Goal: Task Accomplishment & Management: Manage account settings

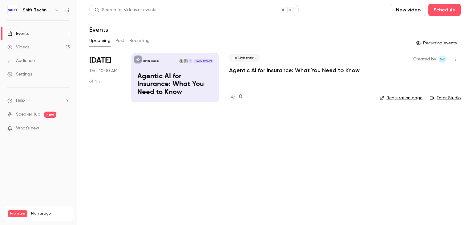
click at [209, 75] on p "Agentic AI for Insurance: What You Need to Know" at bounding box center [175, 85] width 76 height 24
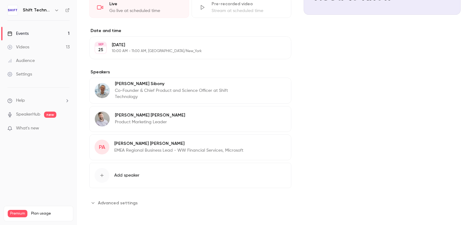
scroll to position [137, 0]
click at [94, 200] on icon "Advanced settings" at bounding box center [93, 202] width 5 height 5
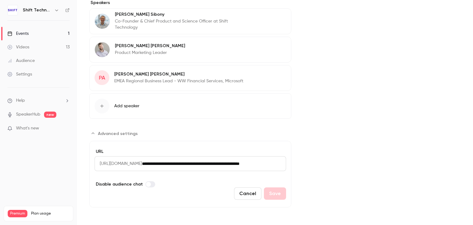
scroll to position [0, 35]
drag, startPoint x: 261, startPoint y: 164, endPoint x: 317, endPoint y: 161, distance: 56.5
click at [317, 161] on div "**********" at bounding box center [275, 28] width 372 height 358
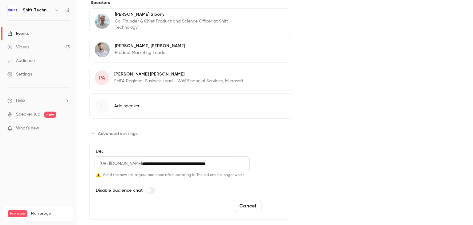
type input "**********"
click at [271, 202] on button "Save" at bounding box center [275, 206] width 22 height 12
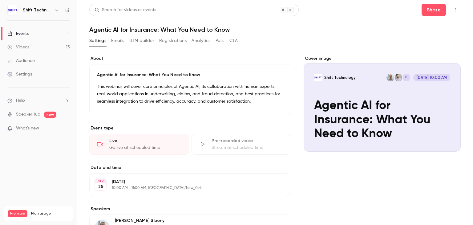
click at [448, 138] on icon "Cover image" at bounding box center [450, 140] width 4 height 4
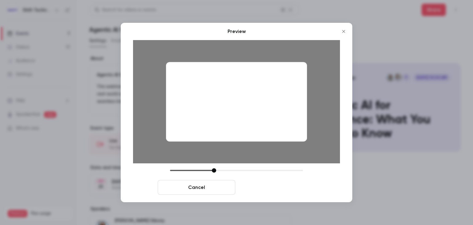
click at [280, 185] on button "Save cover" at bounding box center [277, 187] width 78 height 15
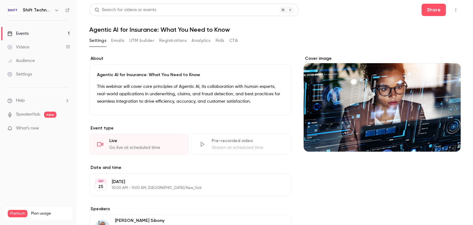
click at [121, 41] on button "Emails" at bounding box center [117, 41] width 13 height 10
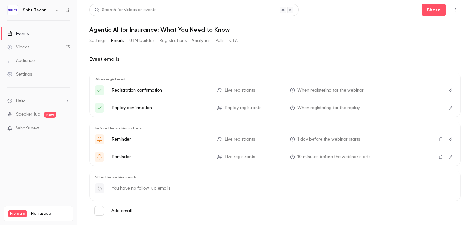
click at [449, 91] on icon "Edit" at bounding box center [451, 90] width 4 height 4
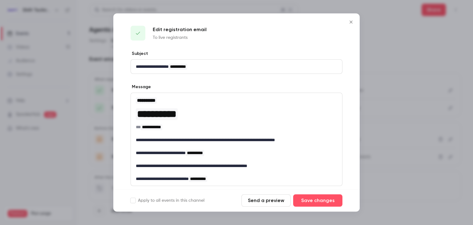
scroll to position [52, 0]
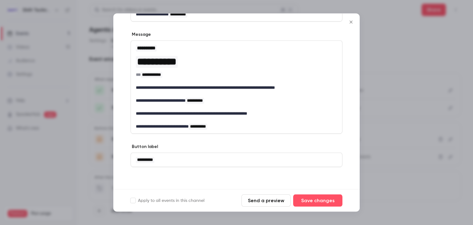
click at [264, 199] on button "Send a preview" at bounding box center [266, 200] width 49 height 12
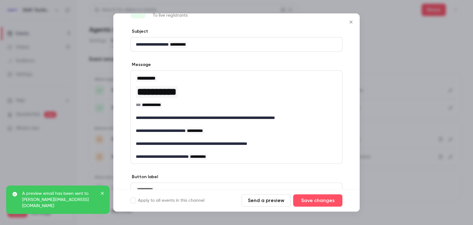
scroll to position [0, 0]
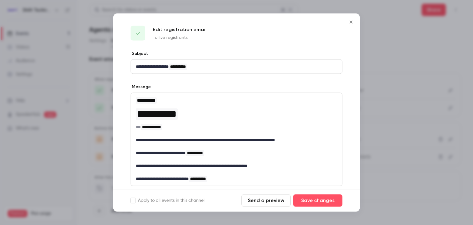
click at [351, 21] on icon "Close" at bounding box center [351, 22] width 7 height 5
